Goal: Information Seeking & Learning: Check status

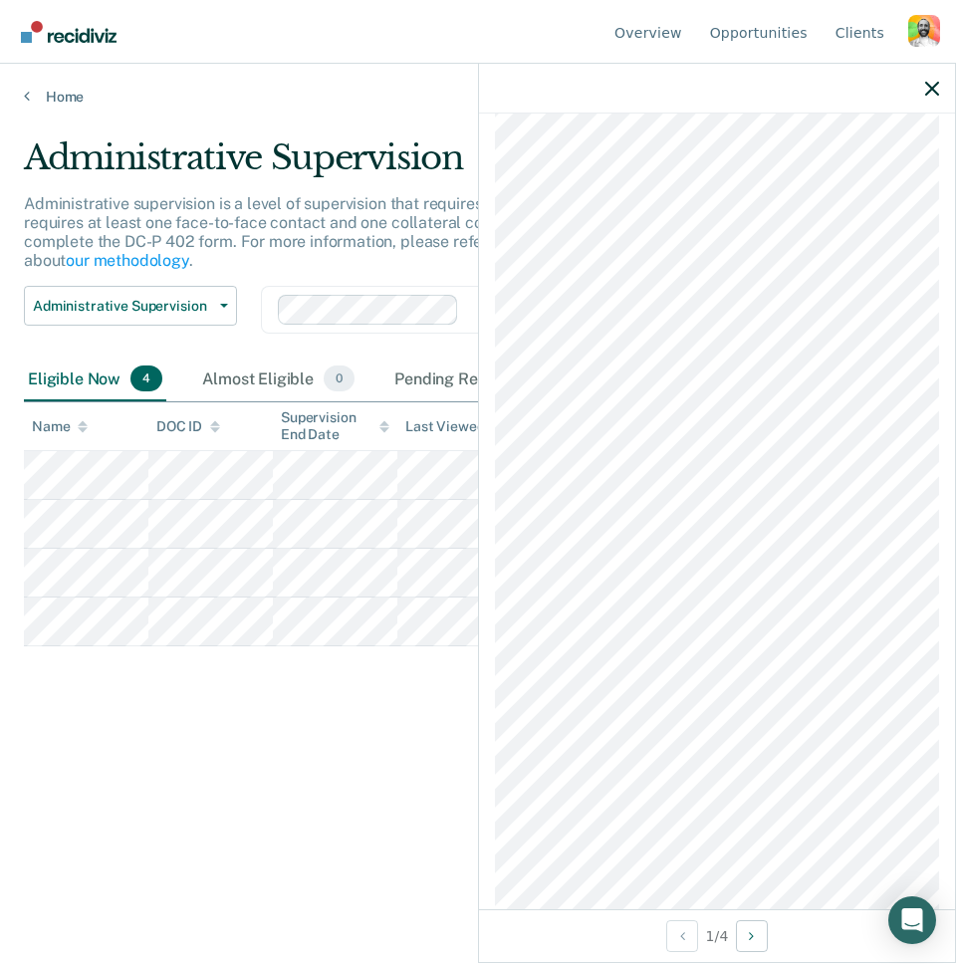
scroll to position [1192, 0]
